Goal: Find contact information: Find contact information

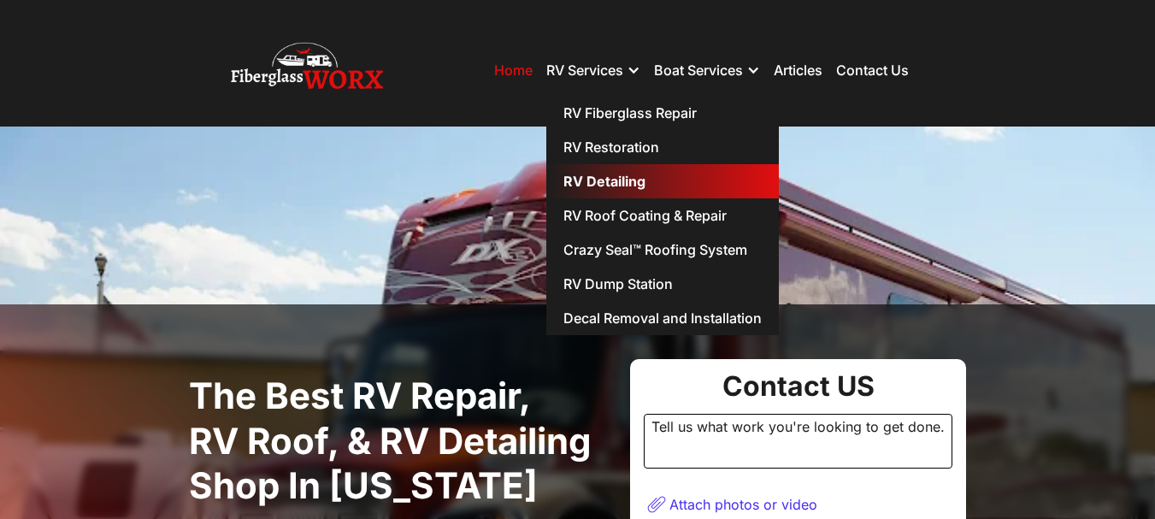
click at [615, 178] on link "RV Detailing" at bounding box center [662, 181] width 233 height 34
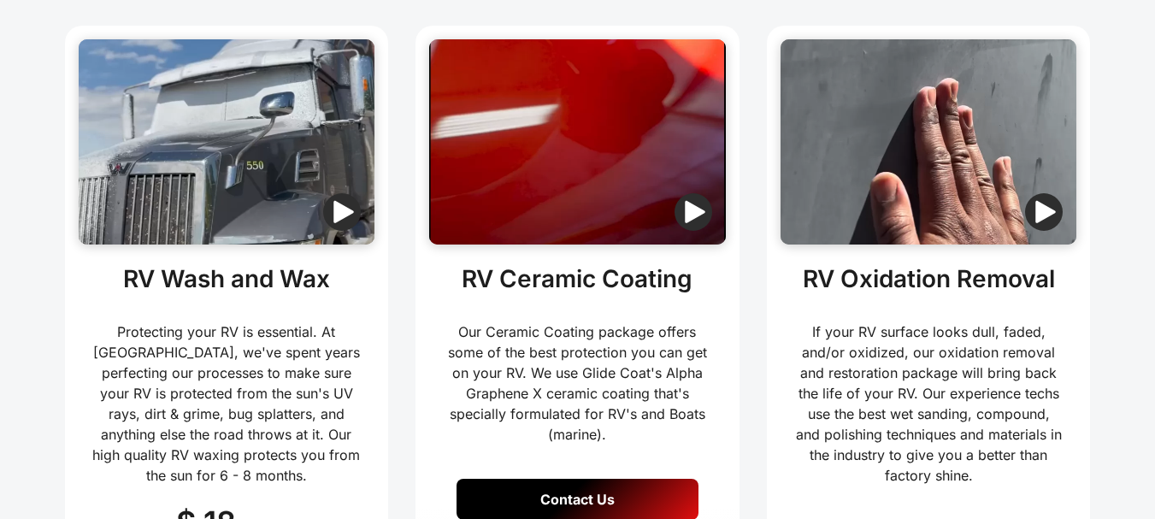
scroll to position [428, 0]
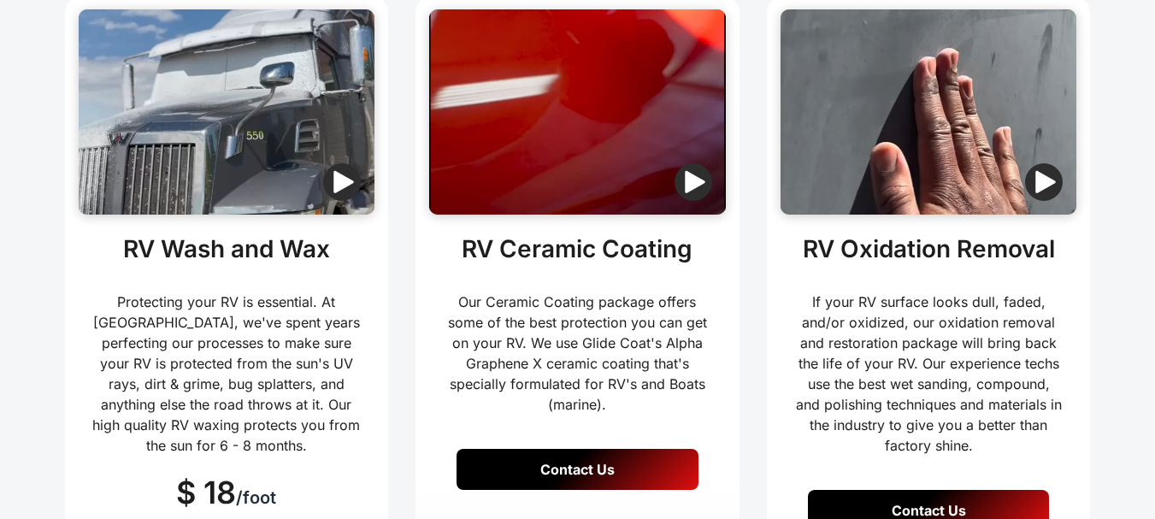
click at [585, 449] on link "Contact Us" at bounding box center [578, 469] width 242 height 41
